Goal: Transaction & Acquisition: Purchase product/service

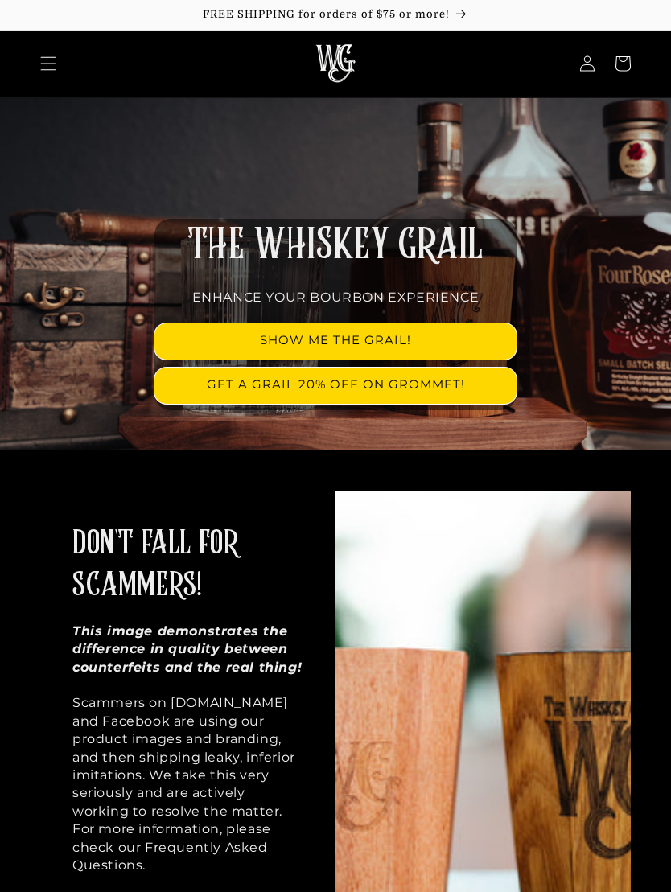
click at [373, 333] on link "SHOW ME THE GRAIL!" at bounding box center [335, 341] width 362 height 36
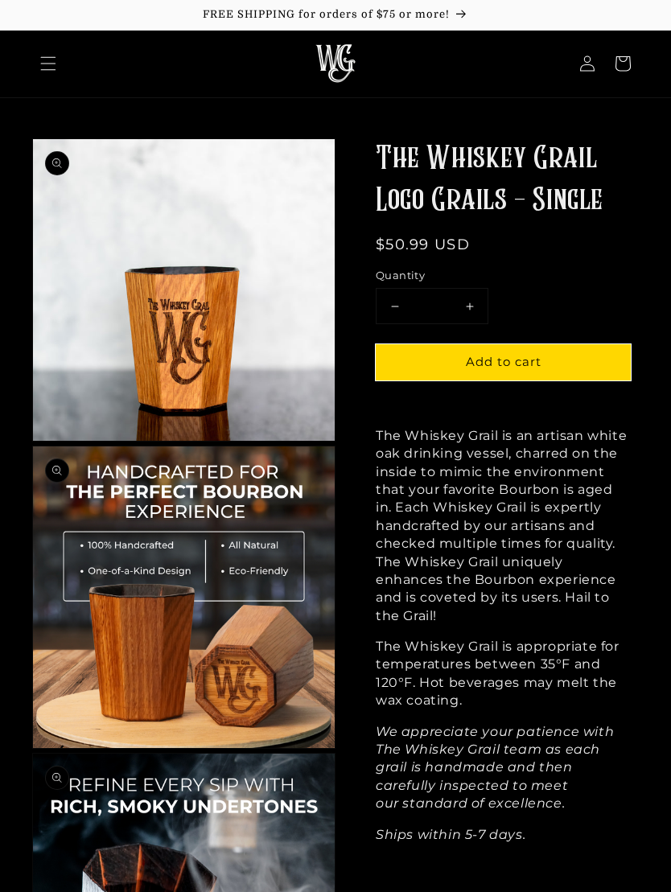
click at [53, 63] on icon "Menu" at bounding box center [48, 63] width 16 height 16
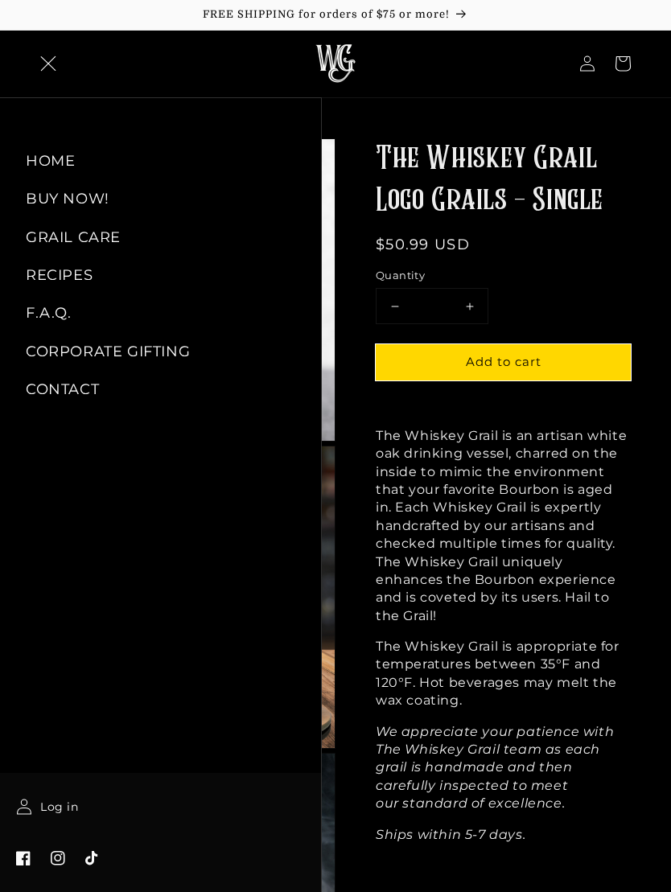
click at [99, 232] on link "GRAIL CARE" at bounding box center [160, 238] width 321 height 36
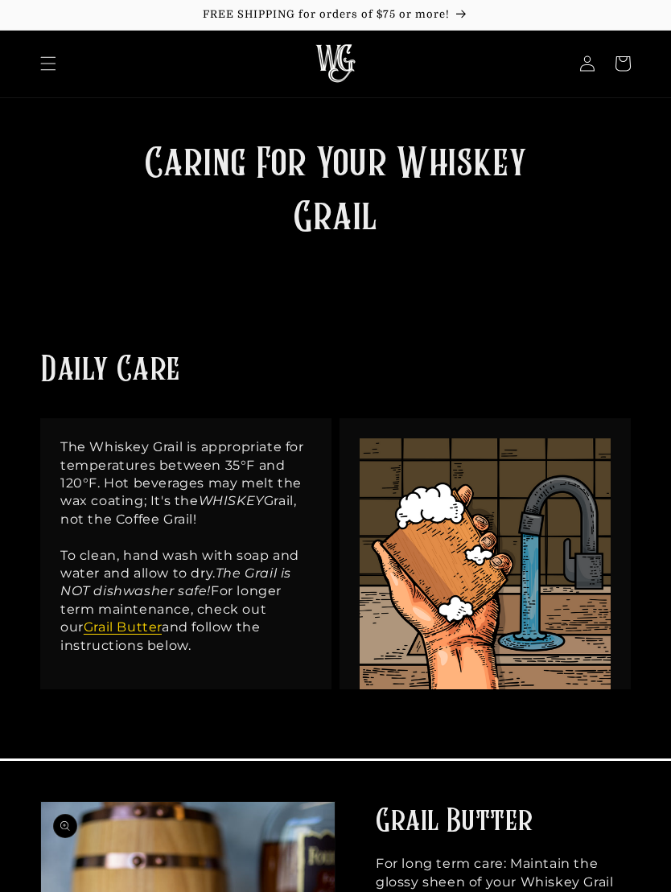
click at [55, 68] on icon "Menu" at bounding box center [48, 63] width 16 height 16
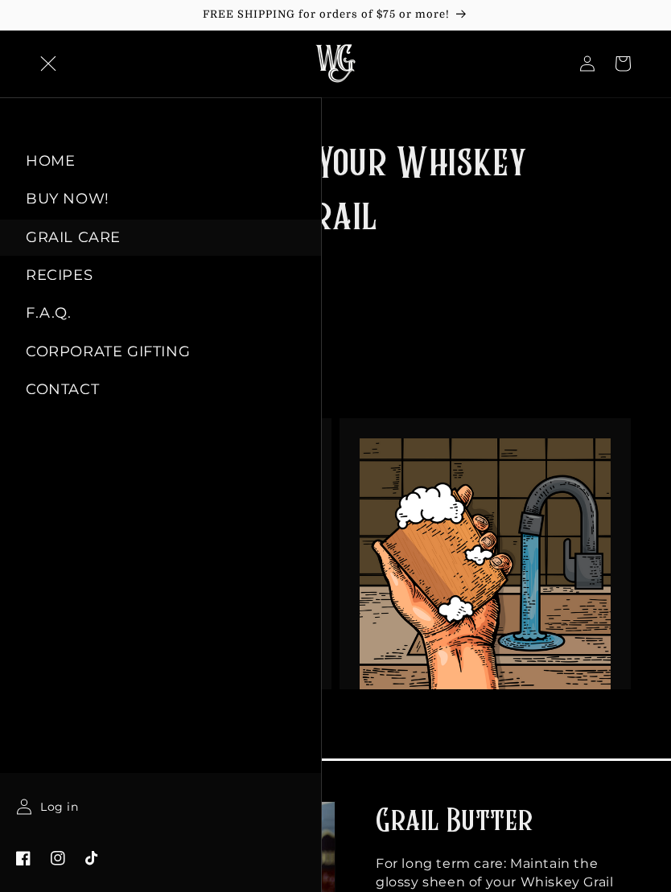
click at [102, 196] on link "BUY NOW!" at bounding box center [160, 199] width 321 height 36
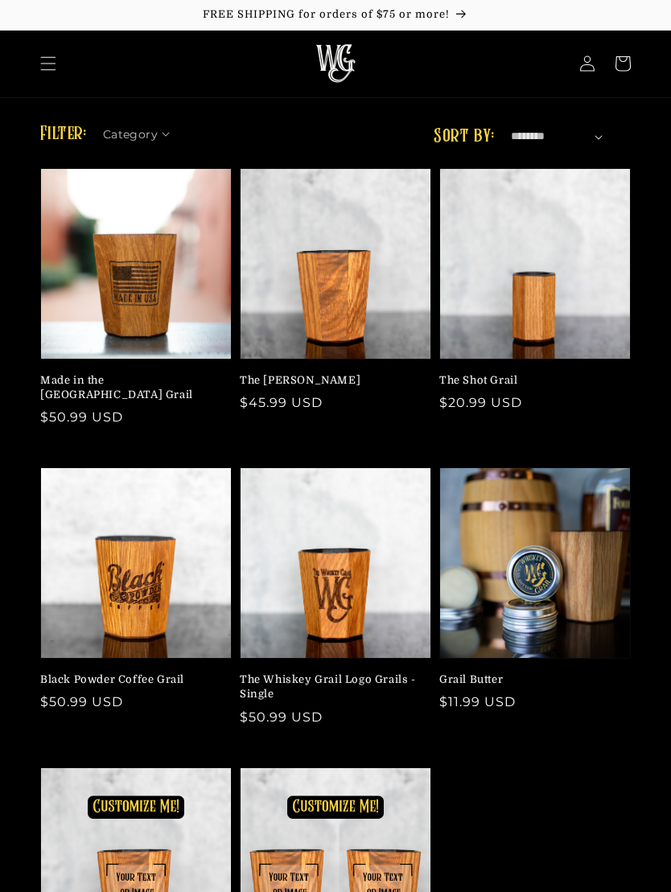
click at [125, 373] on link "Made in the USA Grail" at bounding box center [131, 387] width 182 height 29
